Goal: Transaction & Acquisition: Subscribe to service/newsletter

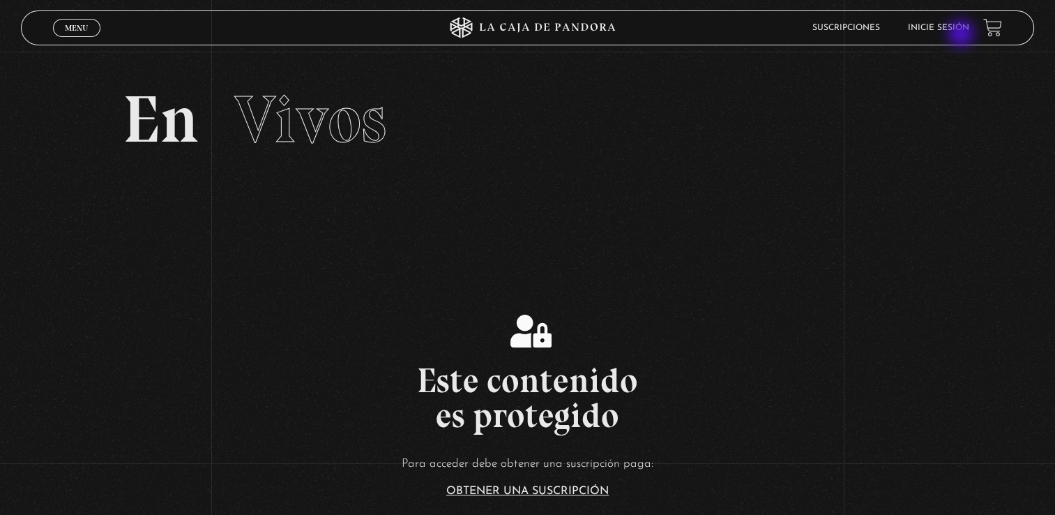
click at [963, 35] on li "Inicie sesión" at bounding box center [938, 28] width 61 height 22
click at [964, 27] on link "Inicie sesión" at bounding box center [938, 28] width 61 height 8
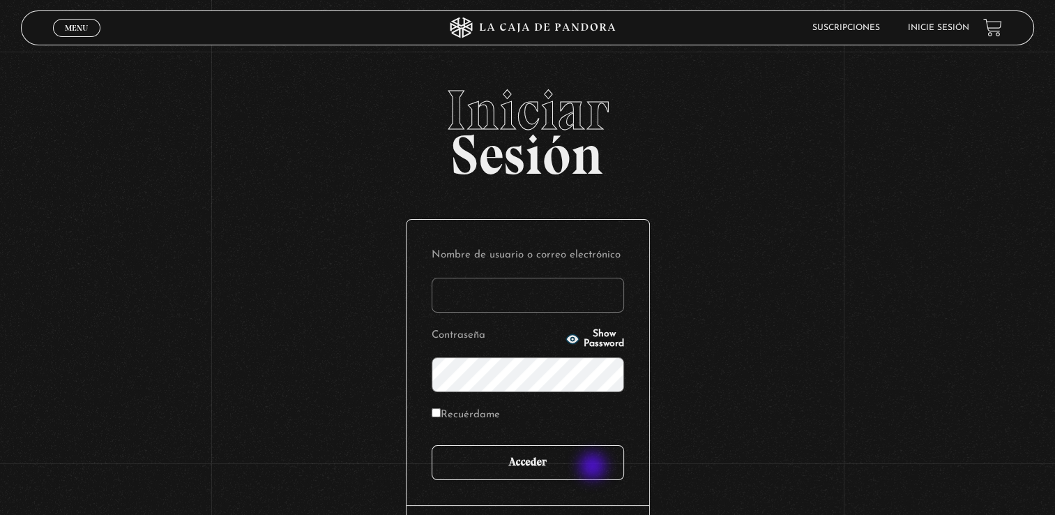
type input "fannyvegavindas@outlook.com"
click at [594, 467] on input "Acceder" at bounding box center [528, 462] width 192 height 35
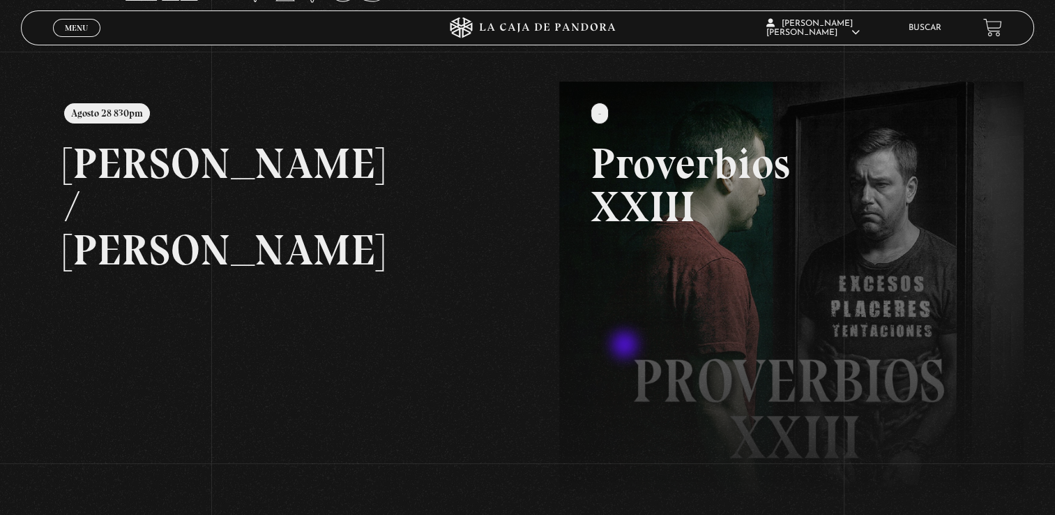
scroll to position [139, 0]
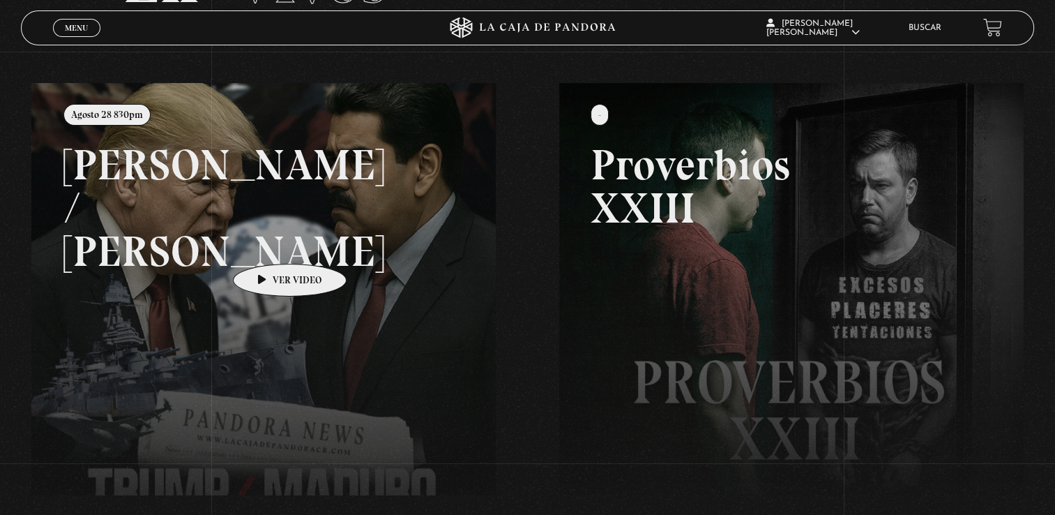
click at [268, 243] on link at bounding box center [558, 340] width 1055 height 515
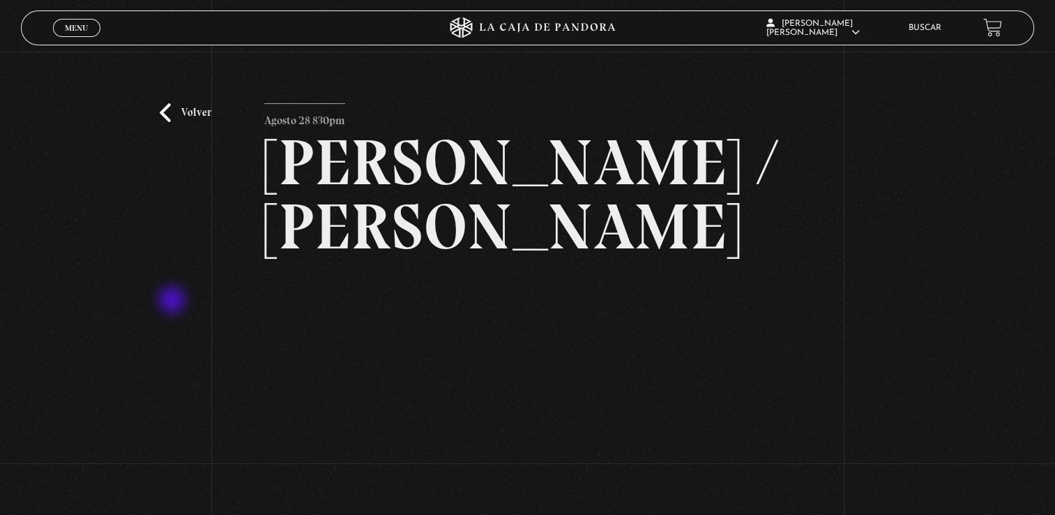
click at [174, 301] on div "Volver Agosto 28 830pm Trump / Maduro" at bounding box center [527, 328] width 1055 height 552
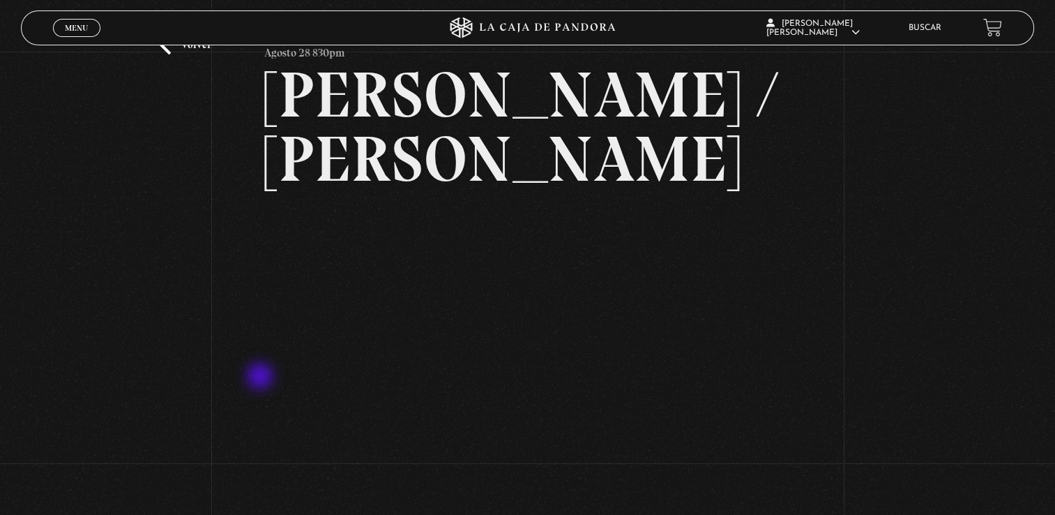
scroll to position [70, 0]
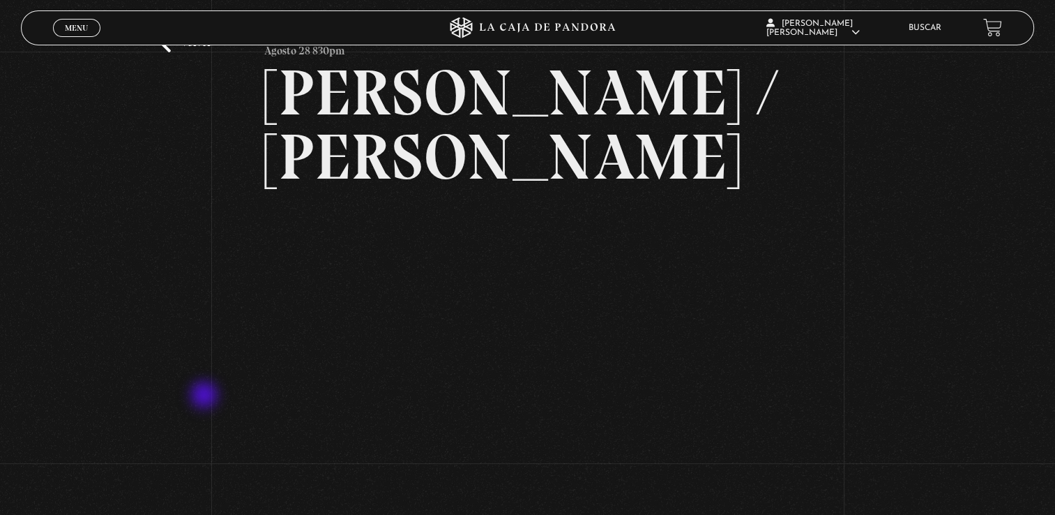
click at [205, 396] on div "Volver Agosto 28 830pm Trump / Maduro" at bounding box center [527, 258] width 1055 height 552
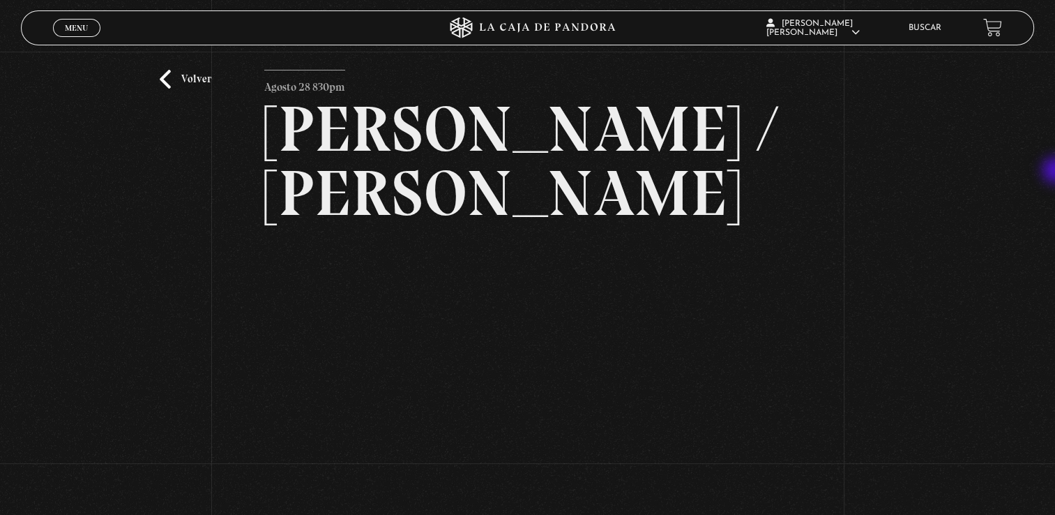
scroll to position [40, 0]
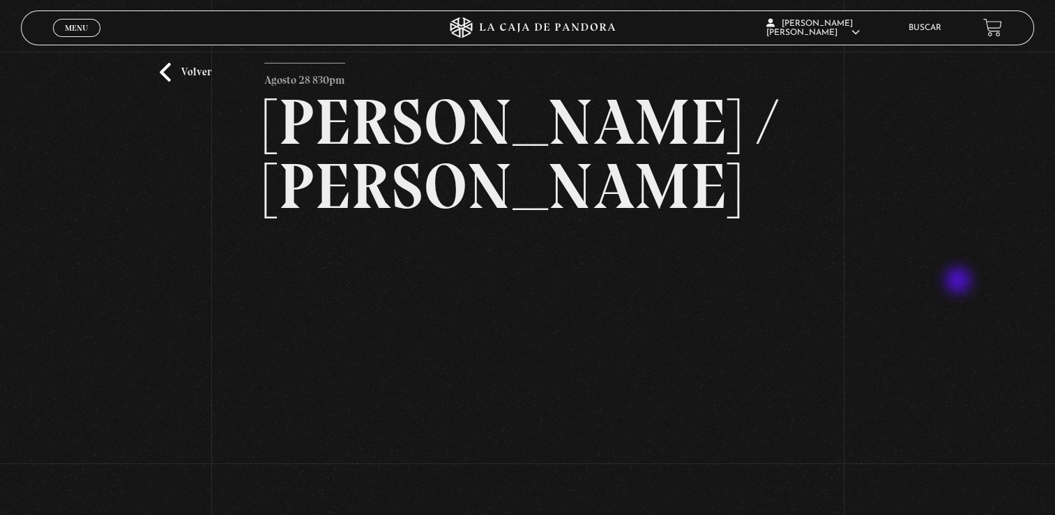
click at [959, 282] on div "Volver Agosto 28 830pm Trump / Maduro" at bounding box center [527, 287] width 1055 height 552
click at [152, 359] on div "Volver Agosto 28 830pm Trump / Maduro" at bounding box center [527, 287] width 1055 height 552
click at [937, 192] on div "Volver Agosto 28 830pm Trump / Maduro" at bounding box center [527, 287] width 1055 height 552
click at [941, 316] on div "Volver Agosto 28 830pm Trump / Maduro" at bounding box center [527, 287] width 1055 height 552
drag, startPoint x: 152, startPoint y: 377, endPoint x: 279, endPoint y: 342, distance: 131.8
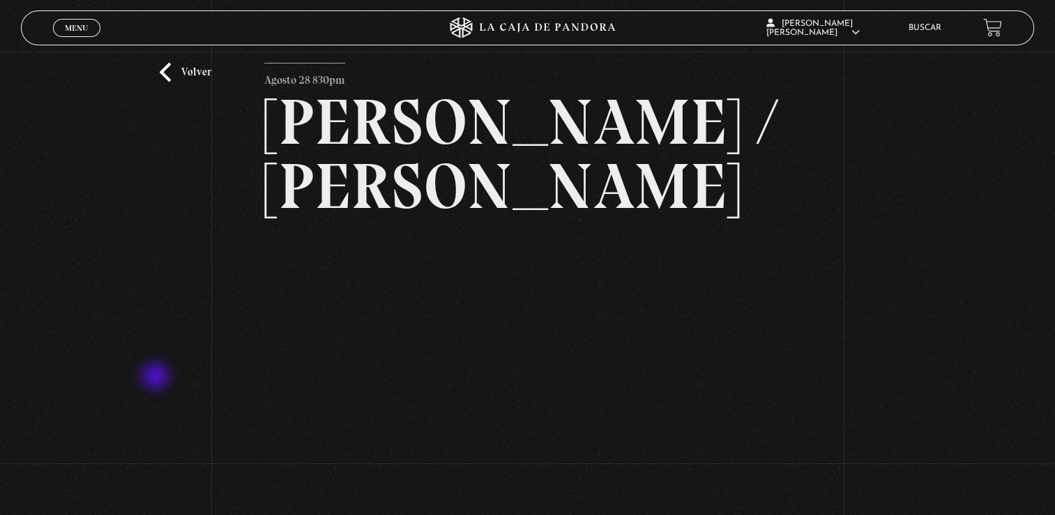
click at [153, 377] on div "Volver Agosto 28 830pm Trump / Maduro" at bounding box center [527, 287] width 1055 height 552
click at [876, 363] on div "Volver Agosto 28 830pm Trump / Maduro" at bounding box center [527, 287] width 1055 height 552
click at [871, 286] on div "Volver Agosto 28 830pm Trump / Maduro" at bounding box center [527, 287] width 1055 height 552
